Goal: Navigation & Orientation: Find specific page/section

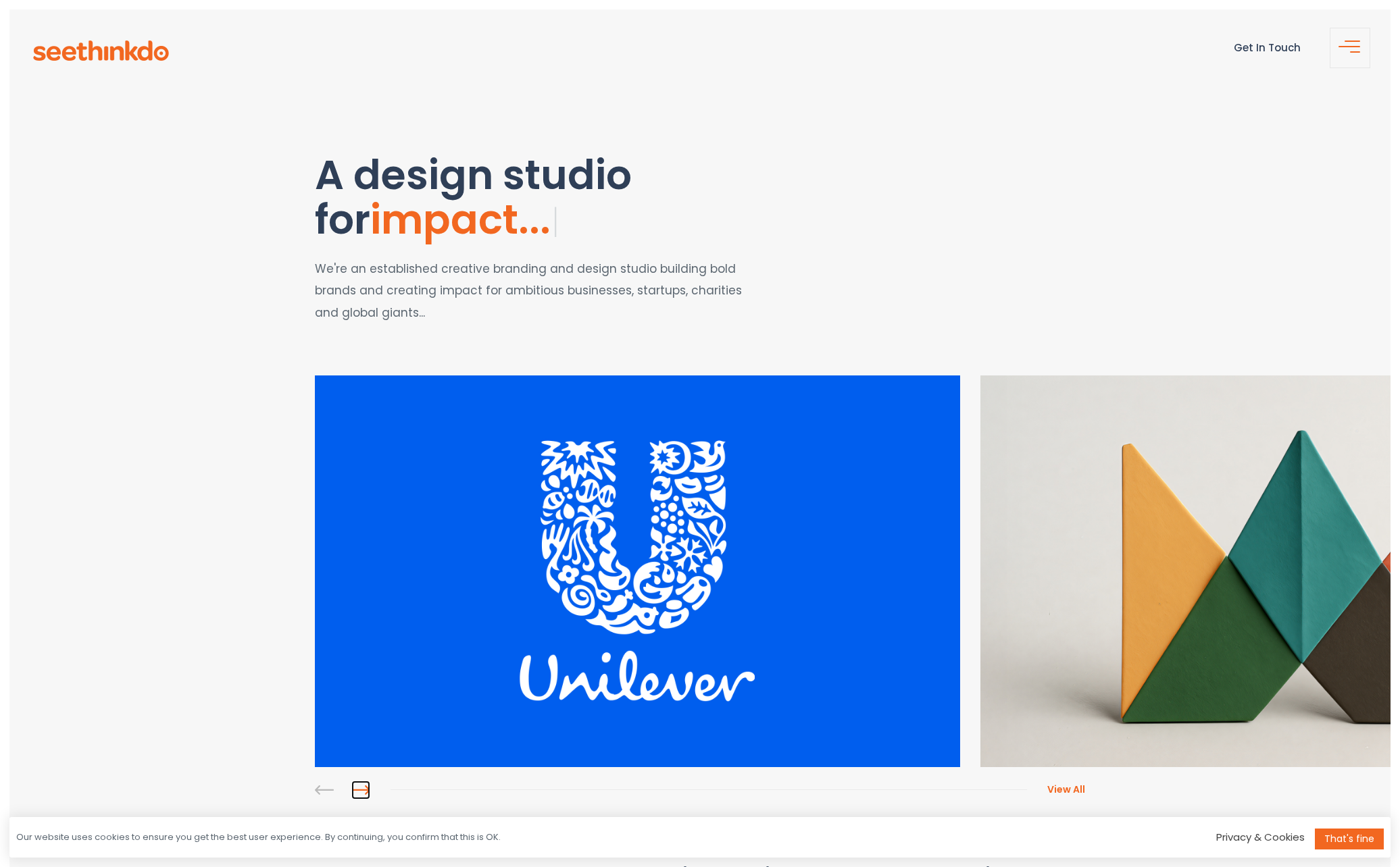
click at [368, 791] on link at bounding box center [360, 789] width 18 height 18
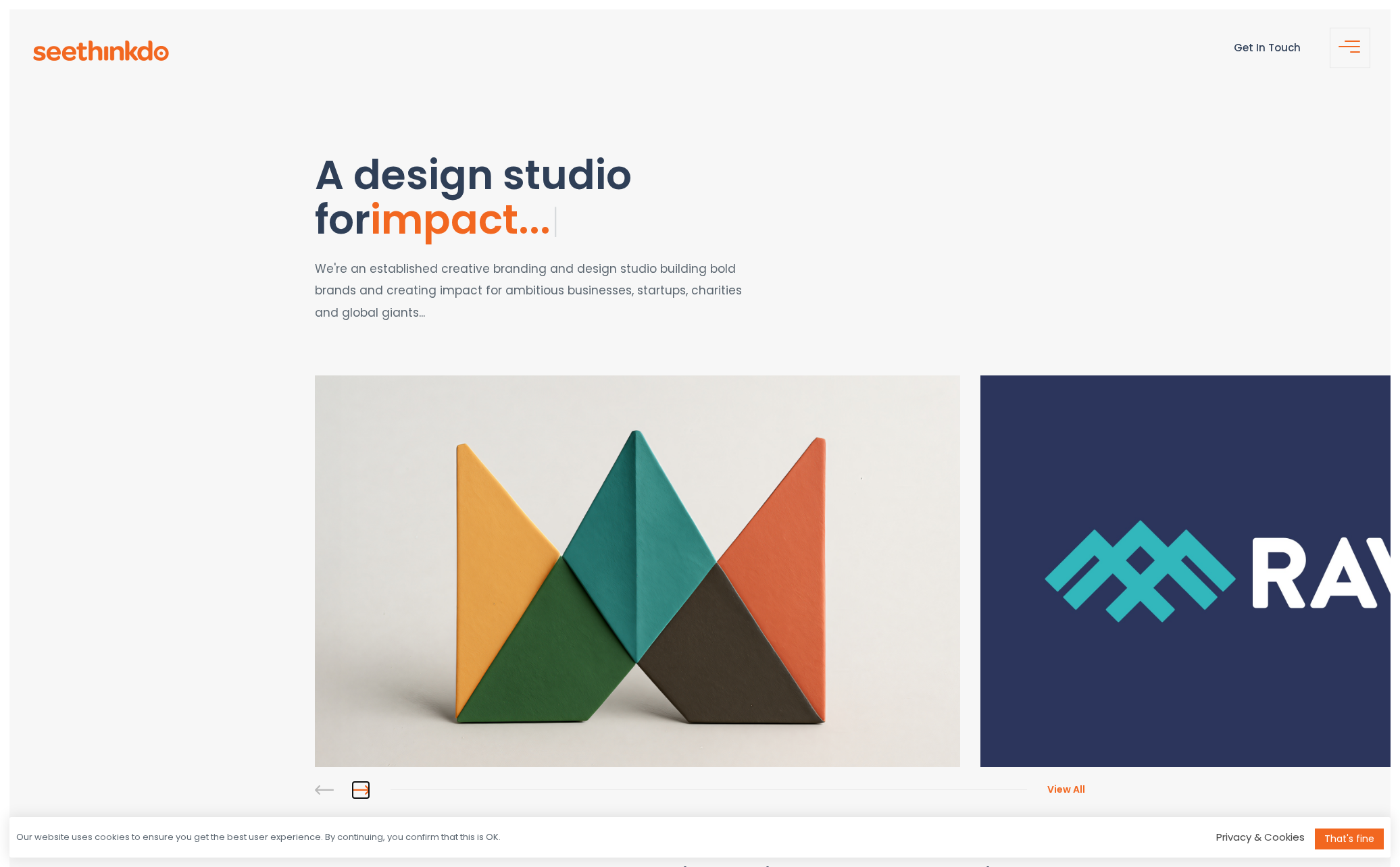
click at [361, 790] on link at bounding box center [360, 789] width 18 height 18
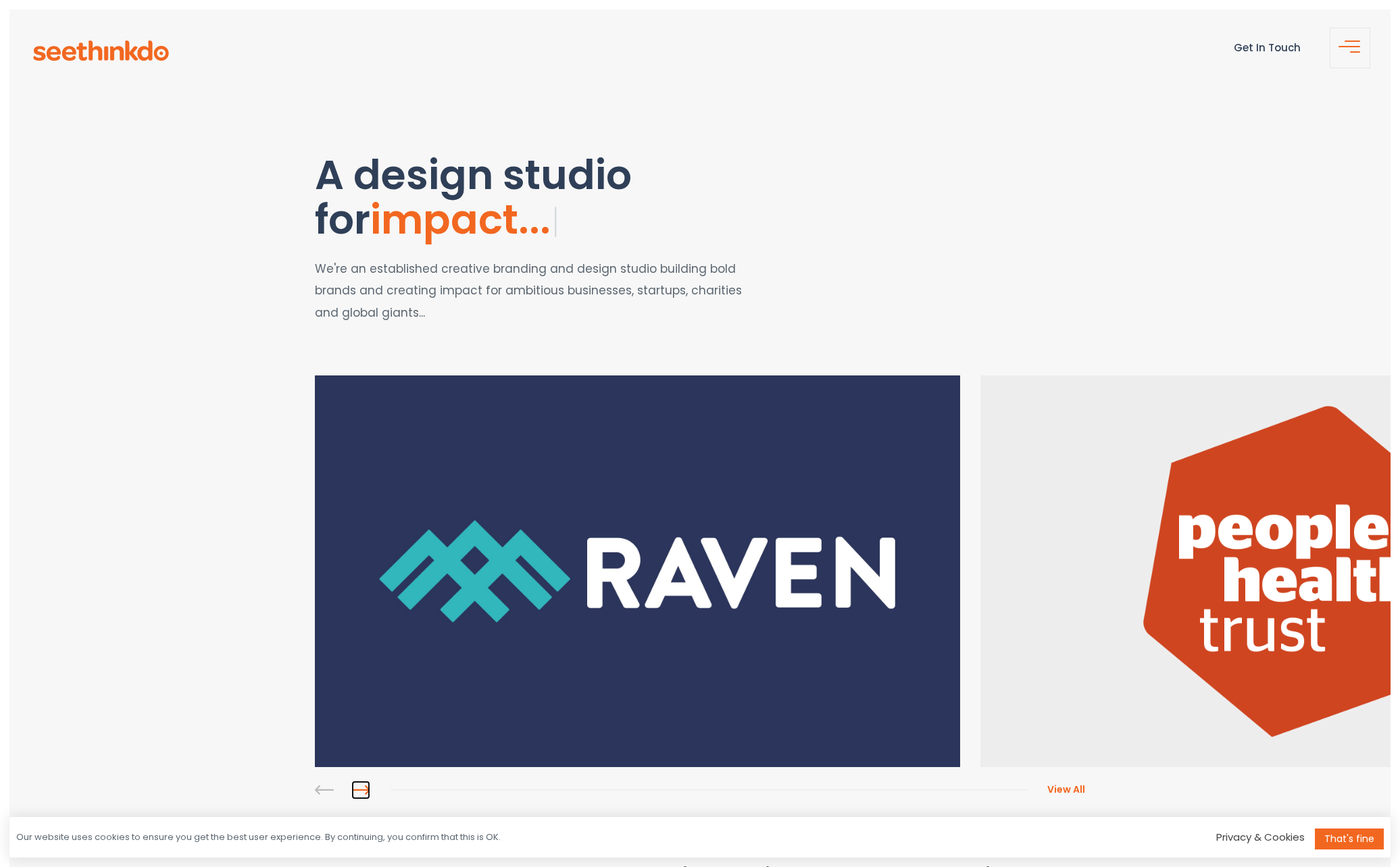
click at [361, 790] on link at bounding box center [360, 789] width 18 height 18
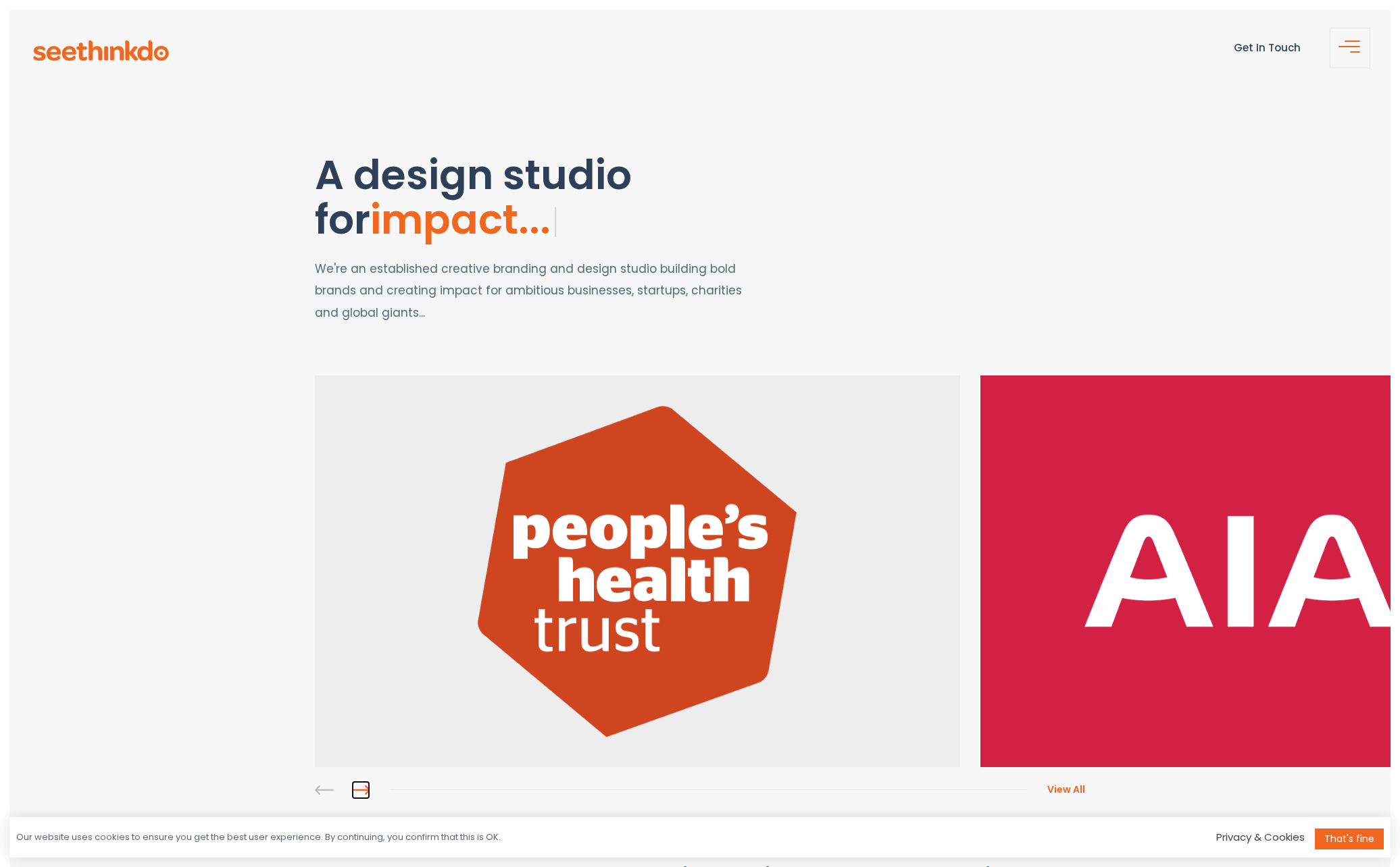
click at [361, 790] on link at bounding box center [360, 789] width 18 height 18
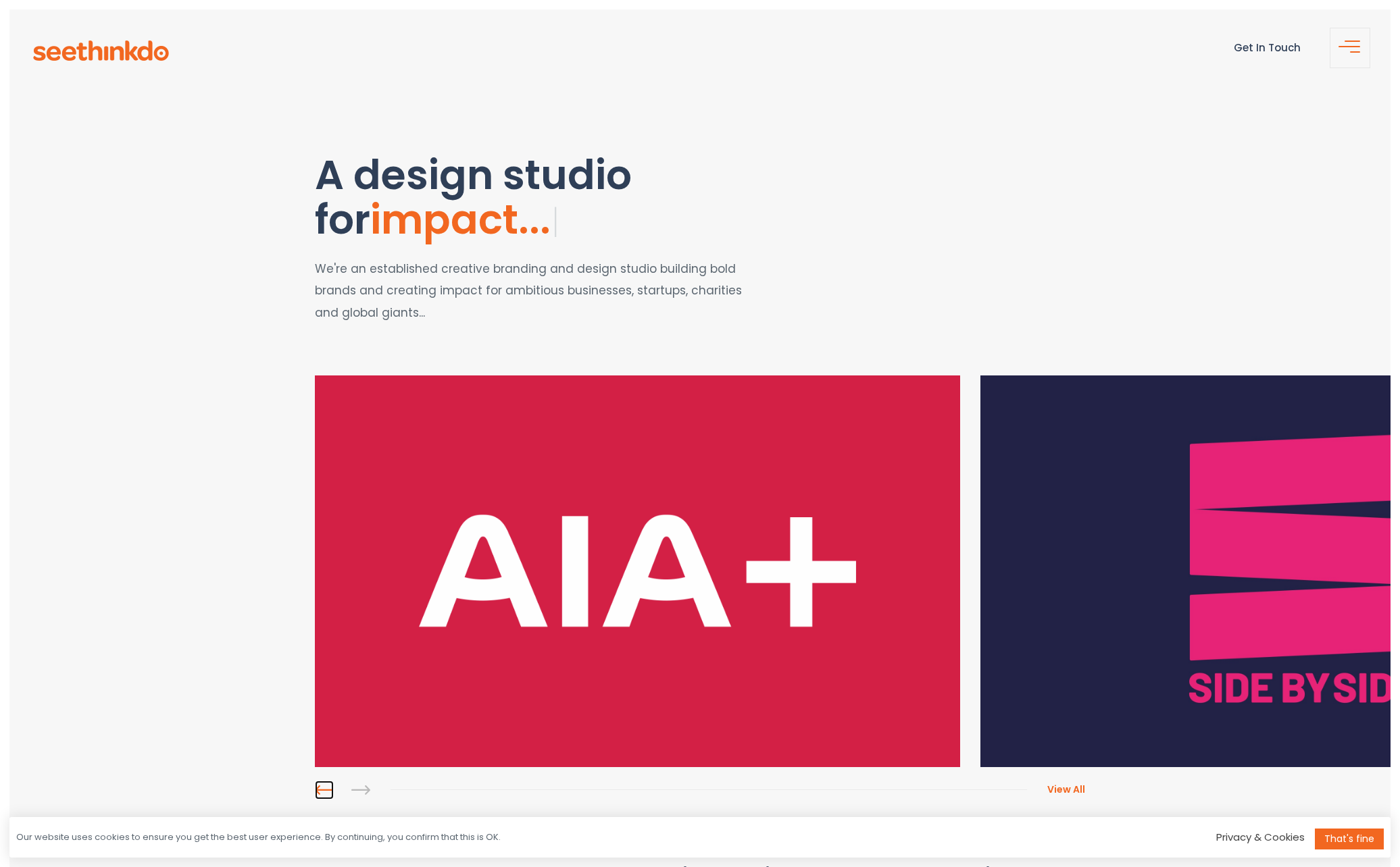
click at [321, 790] on link at bounding box center [323, 789] width 18 height 18
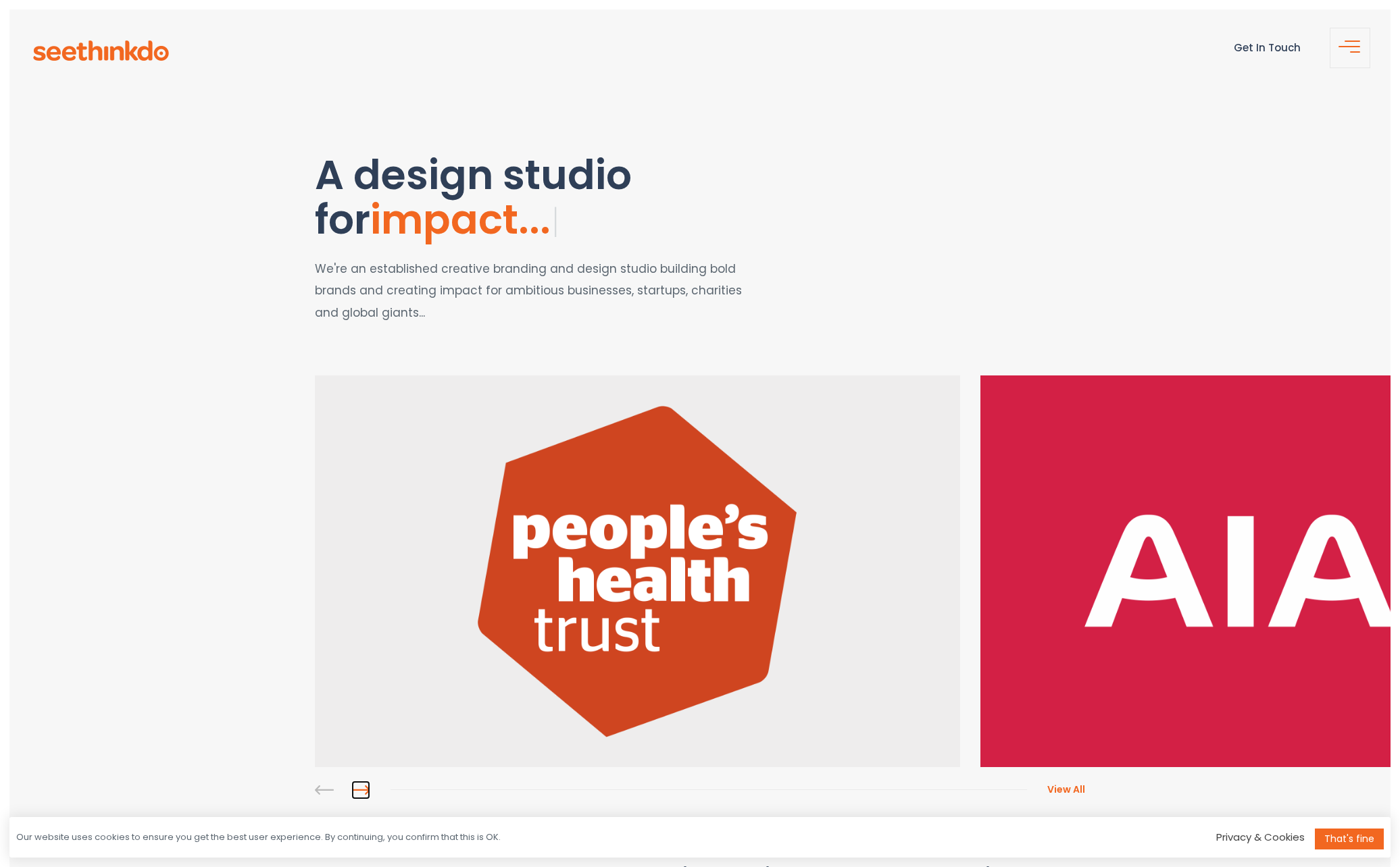
click at [362, 790] on link at bounding box center [360, 789] width 18 height 18
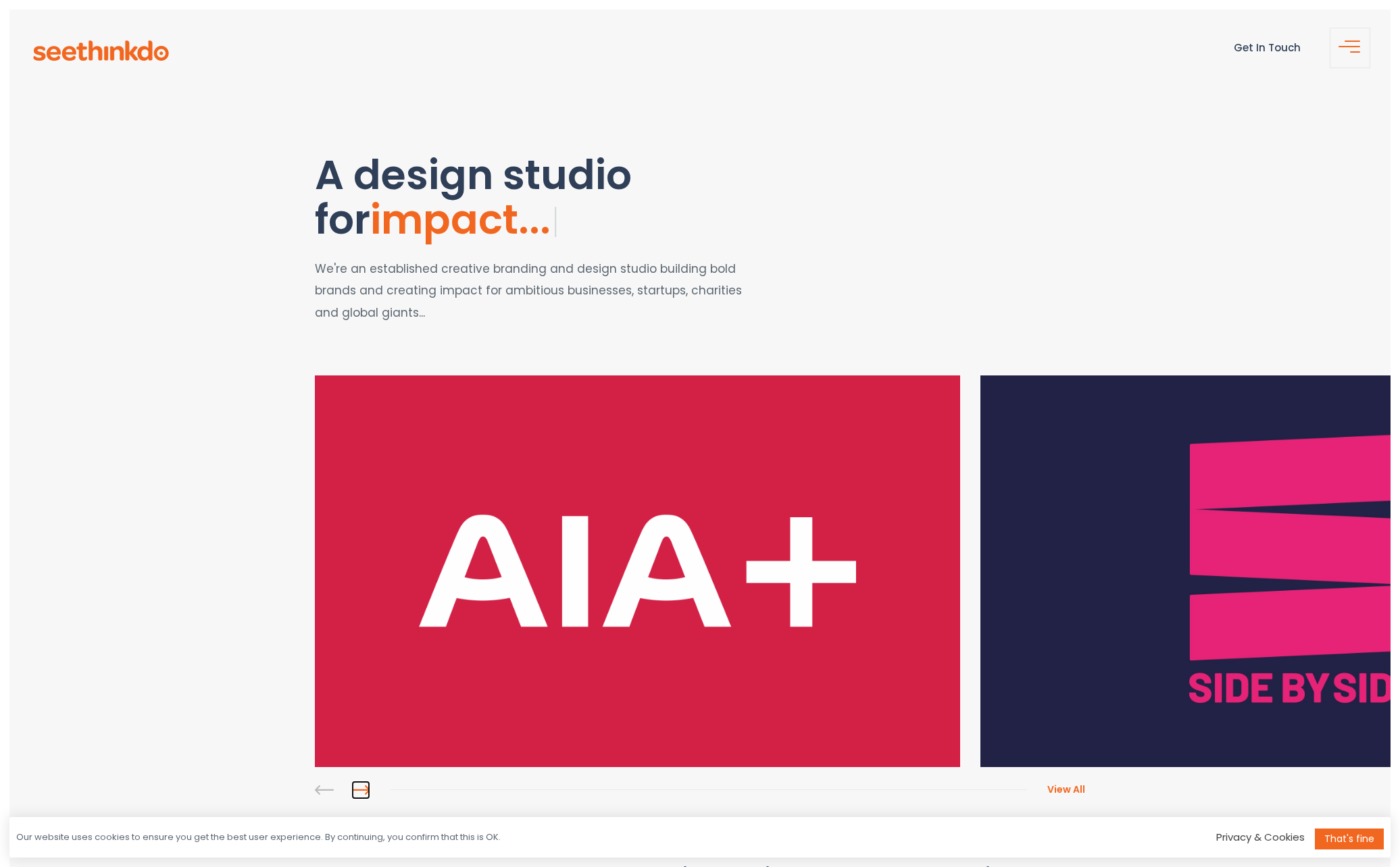
click at [362, 790] on link at bounding box center [360, 789] width 18 height 18
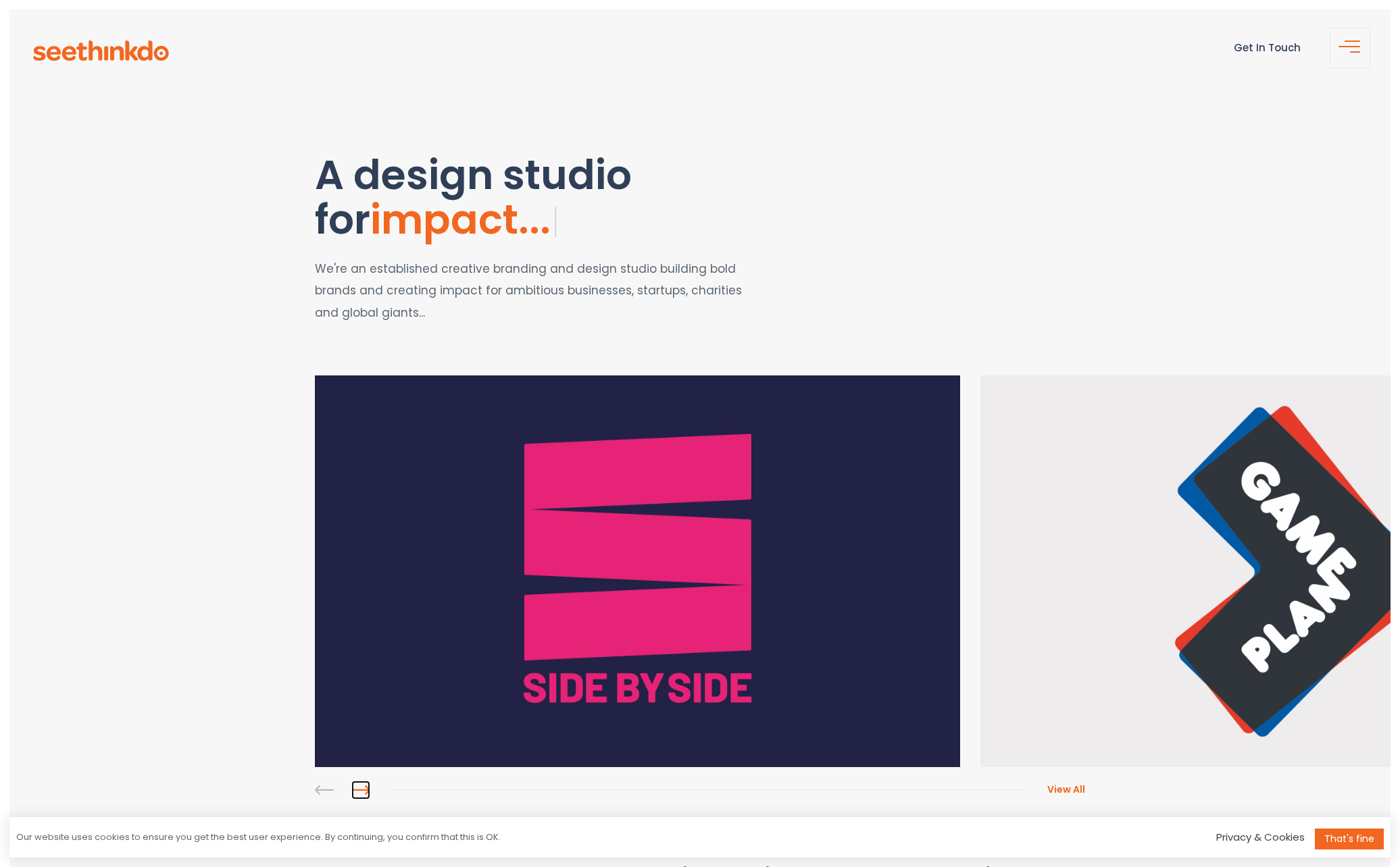
click at [362, 790] on link at bounding box center [360, 789] width 18 height 18
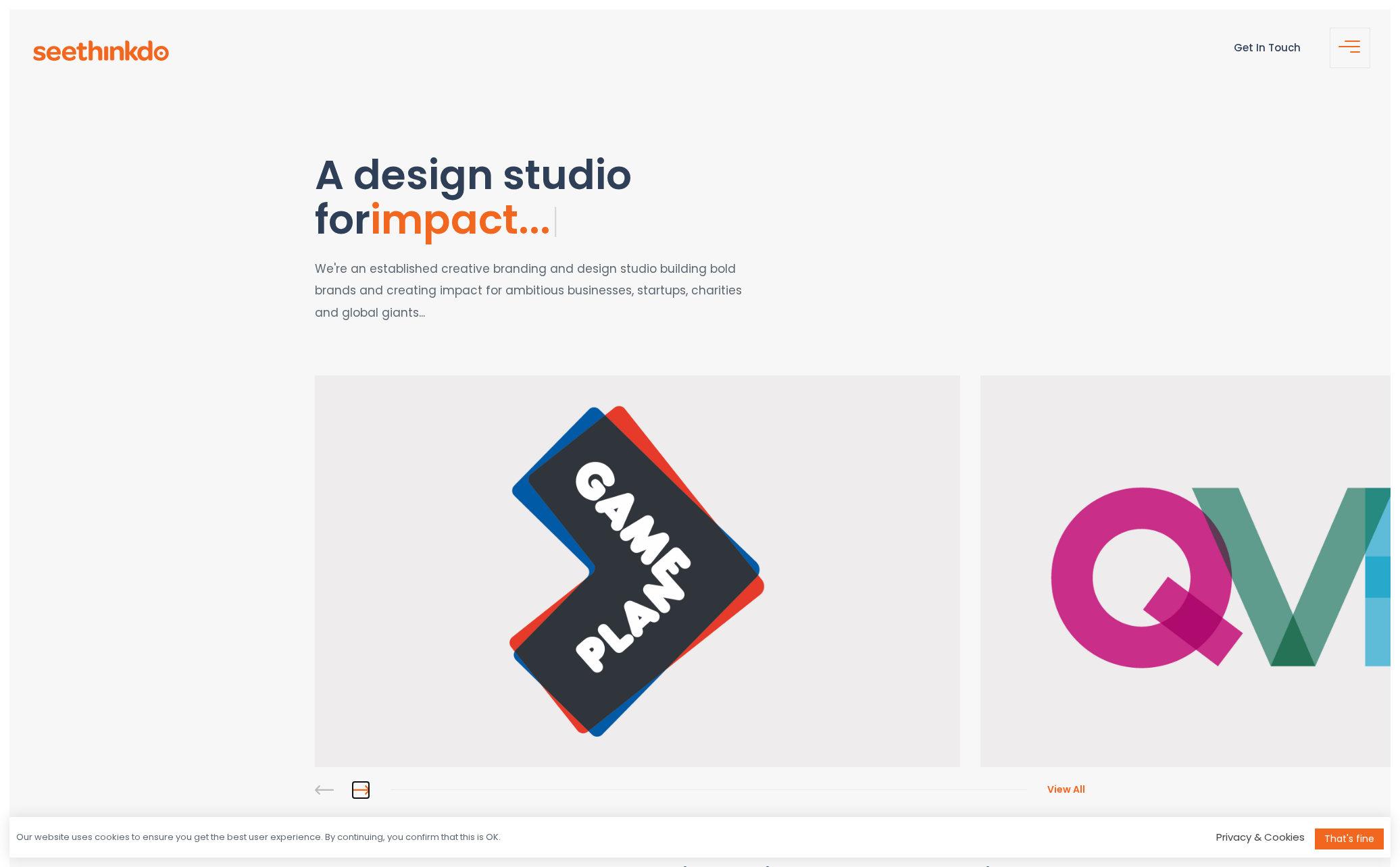
click at [362, 790] on link at bounding box center [360, 789] width 18 height 18
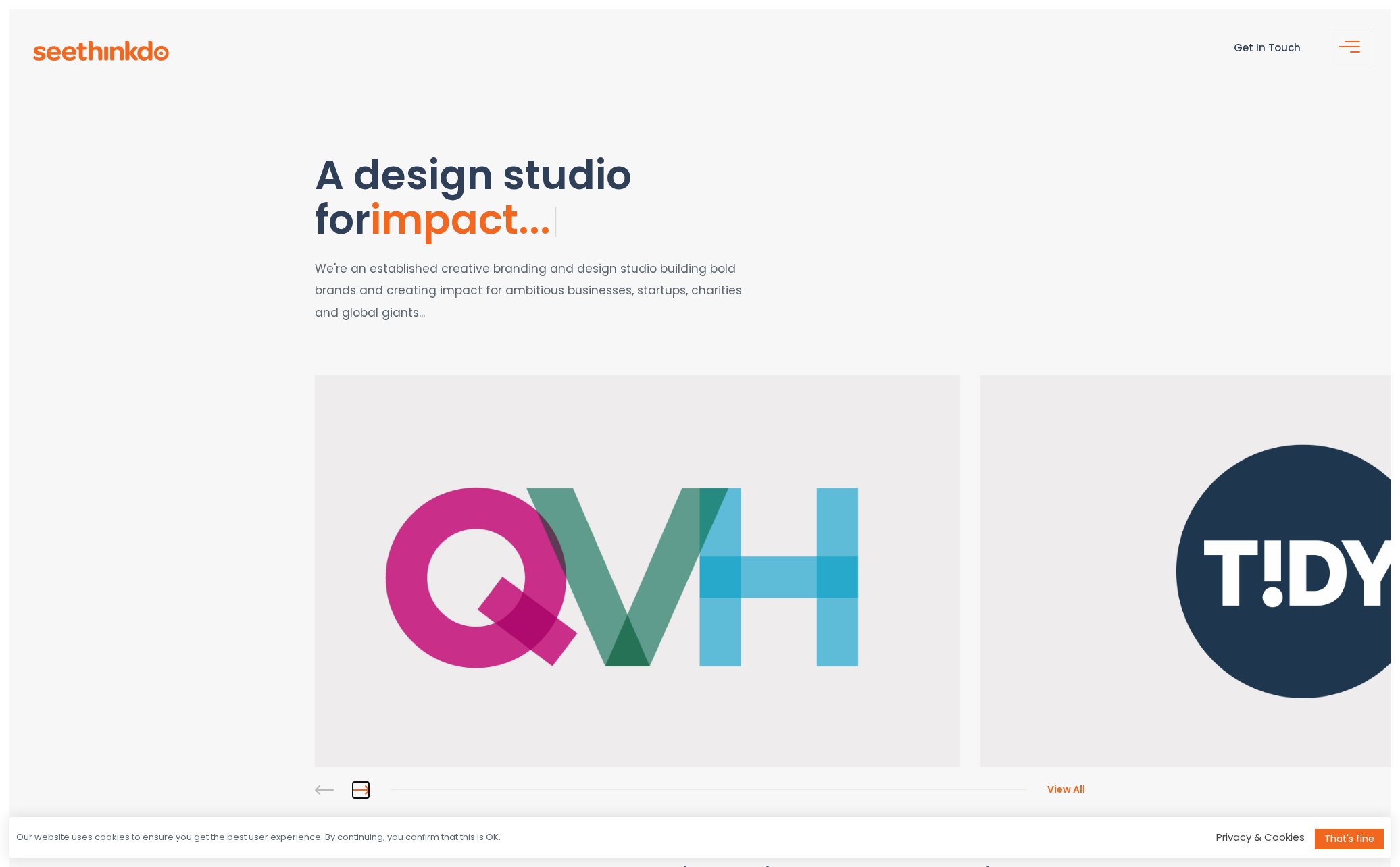
click at [362, 790] on link at bounding box center [360, 789] width 18 height 18
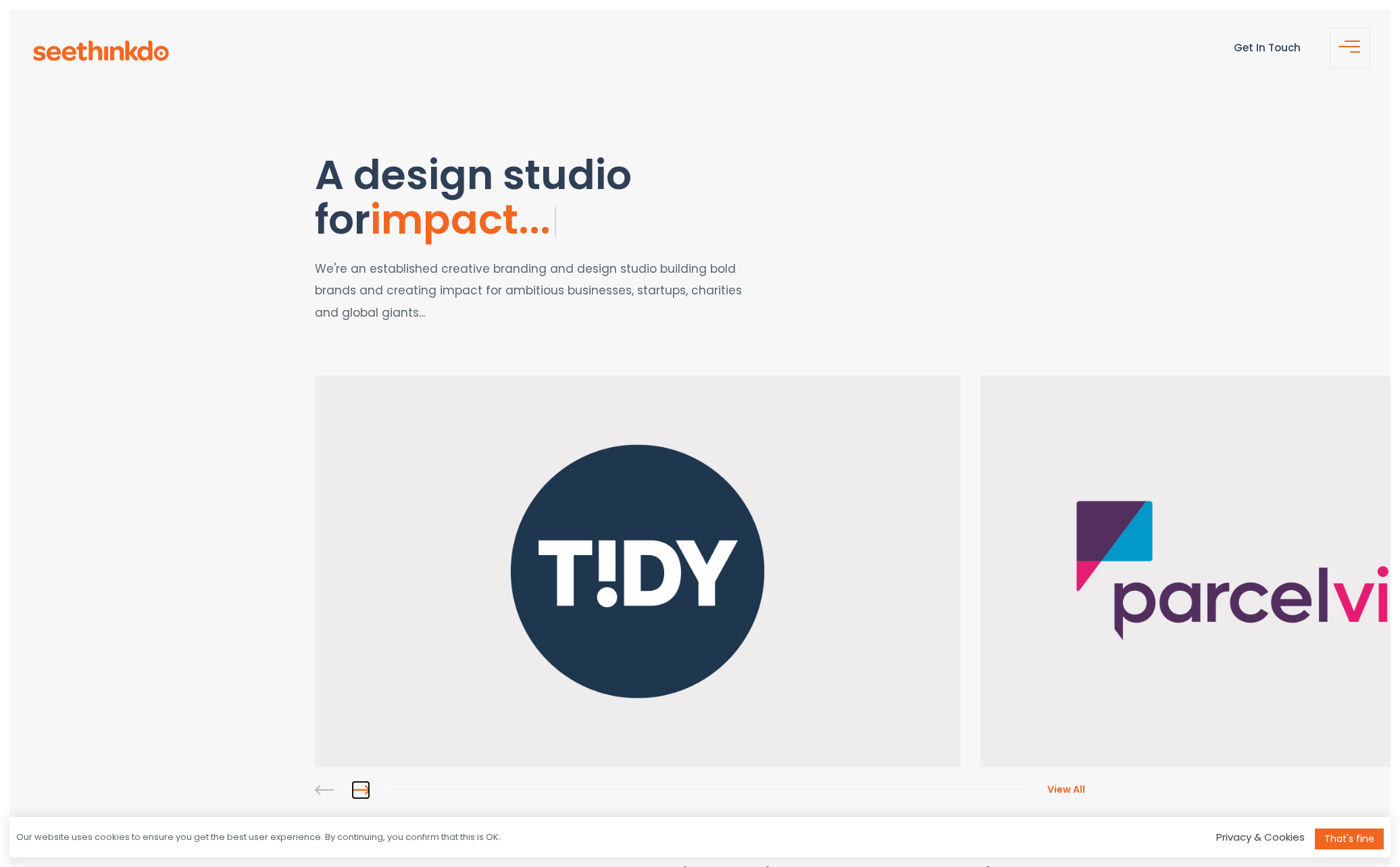
click at [362, 790] on link at bounding box center [360, 789] width 18 height 18
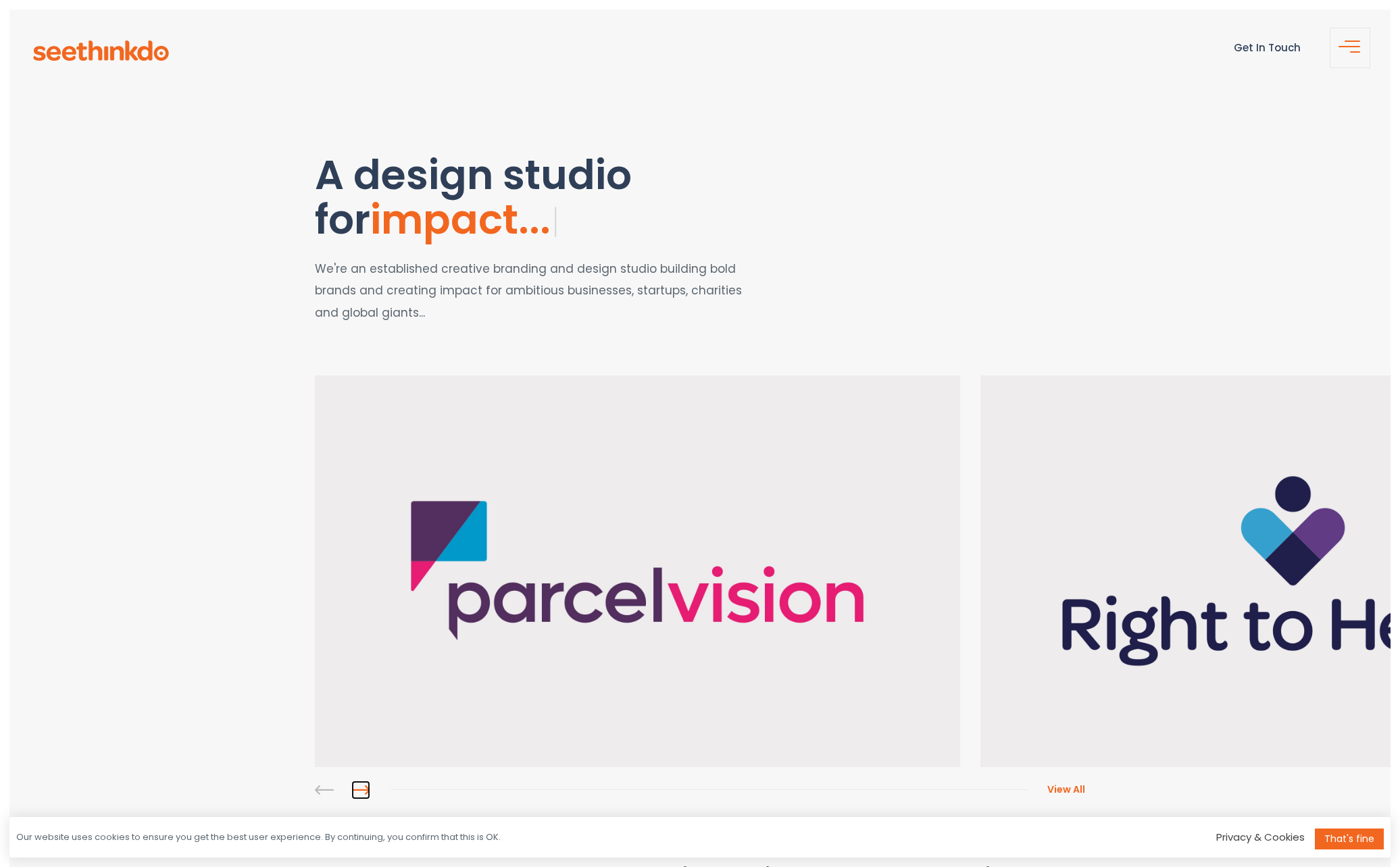
click at [362, 790] on link at bounding box center [360, 789] width 18 height 18
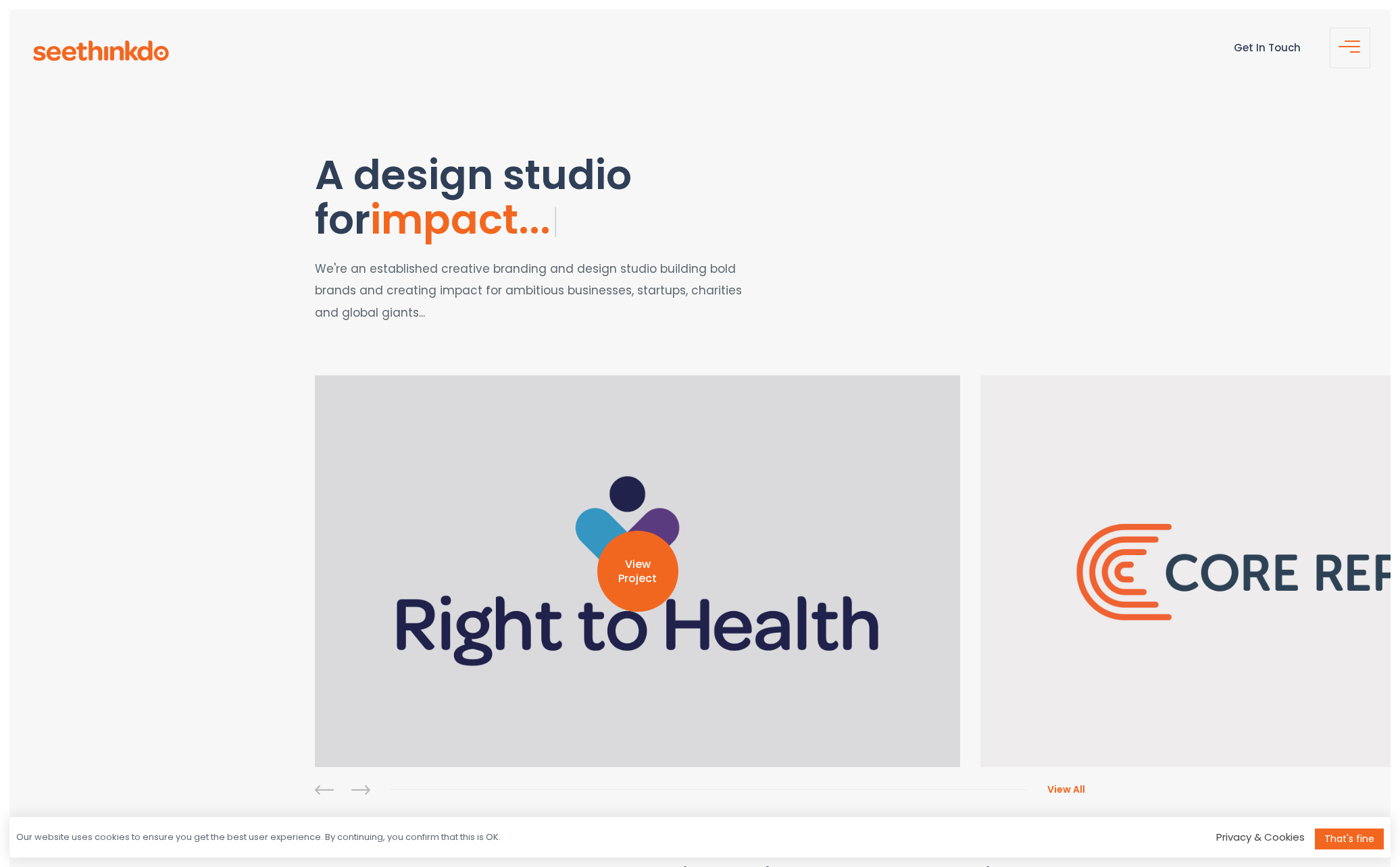
click at [629, 635] on div "View Project" at bounding box center [637, 572] width 645 height 392
